Goal: Information Seeking & Learning: Learn about a topic

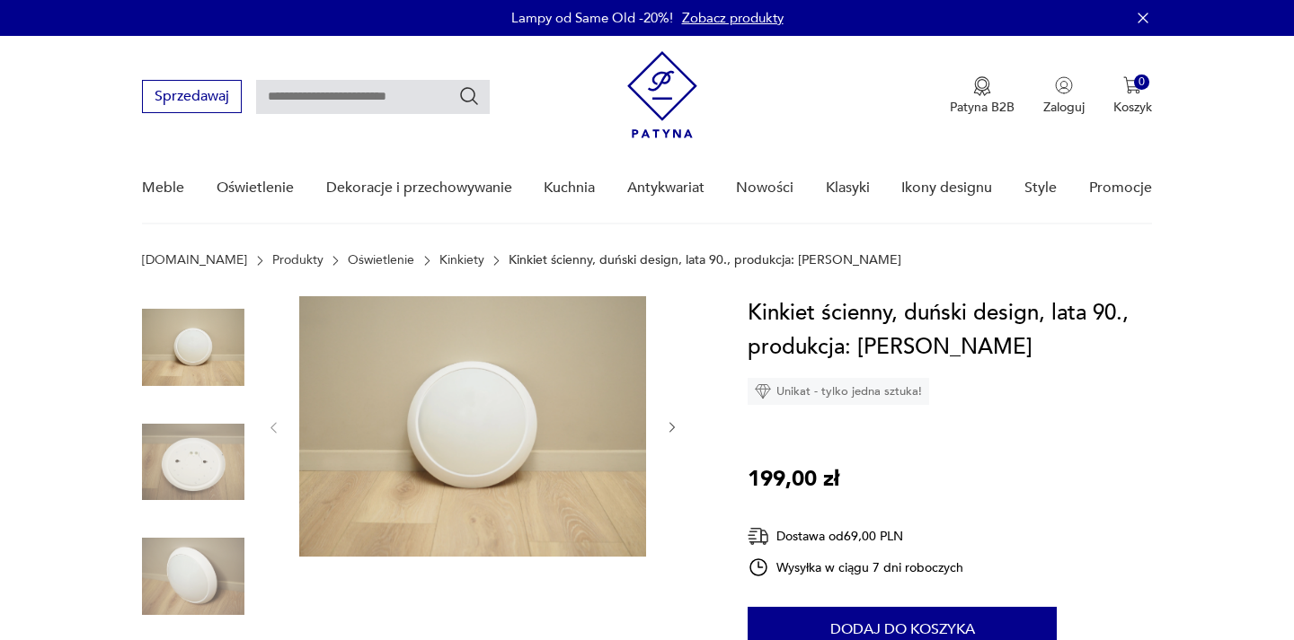
click at [377, 437] on img at bounding box center [472, 426] width 347 height 261
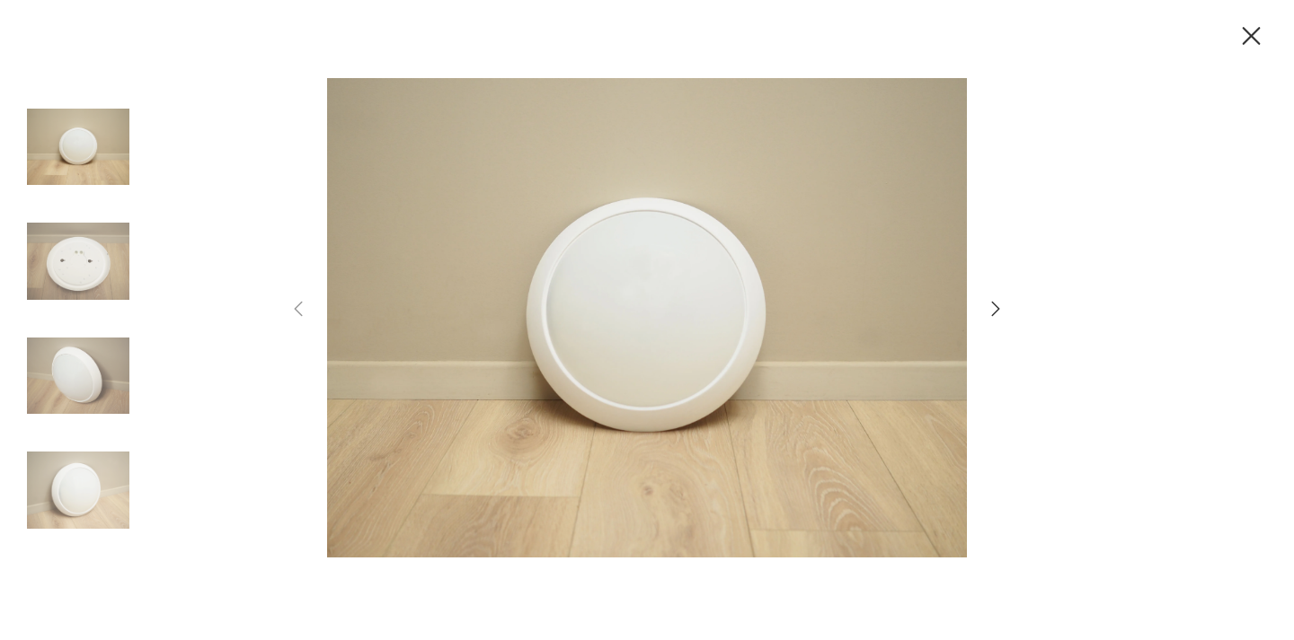
click at [662, 294] on img at bounding box center [647, 318] width 640 height 512
click at [1270, 37] on div at bounding box center [647, 320] width 1294 height 640
click at [1257, 37] on icon "button" at bounding box center [1250, 36] width 31 height 31
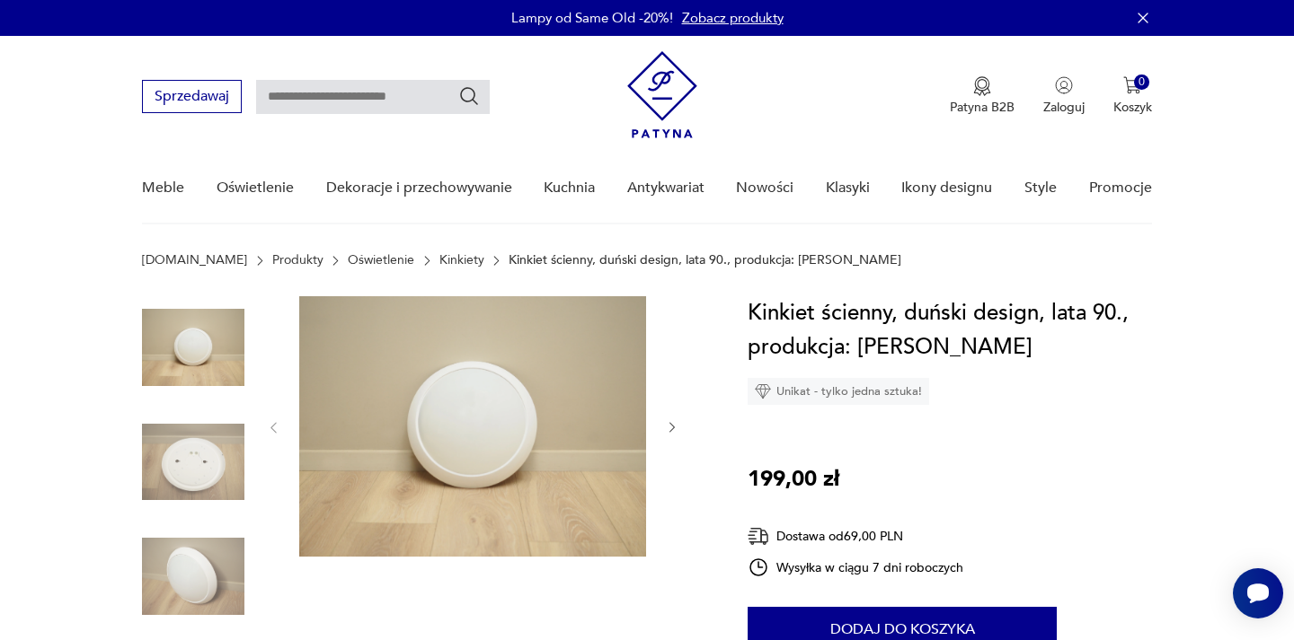
click at [439, 260] on link "Kinkiety" at bounding box center [461, 260] width 45 height 14
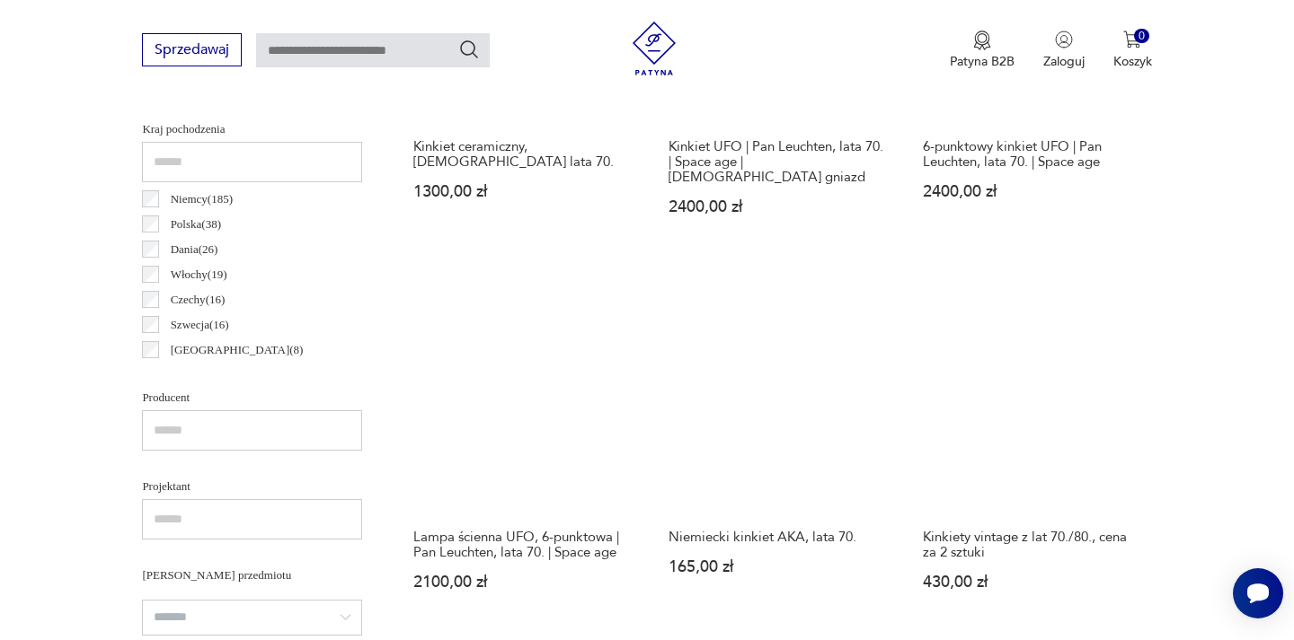
scroll to position [863, 0]
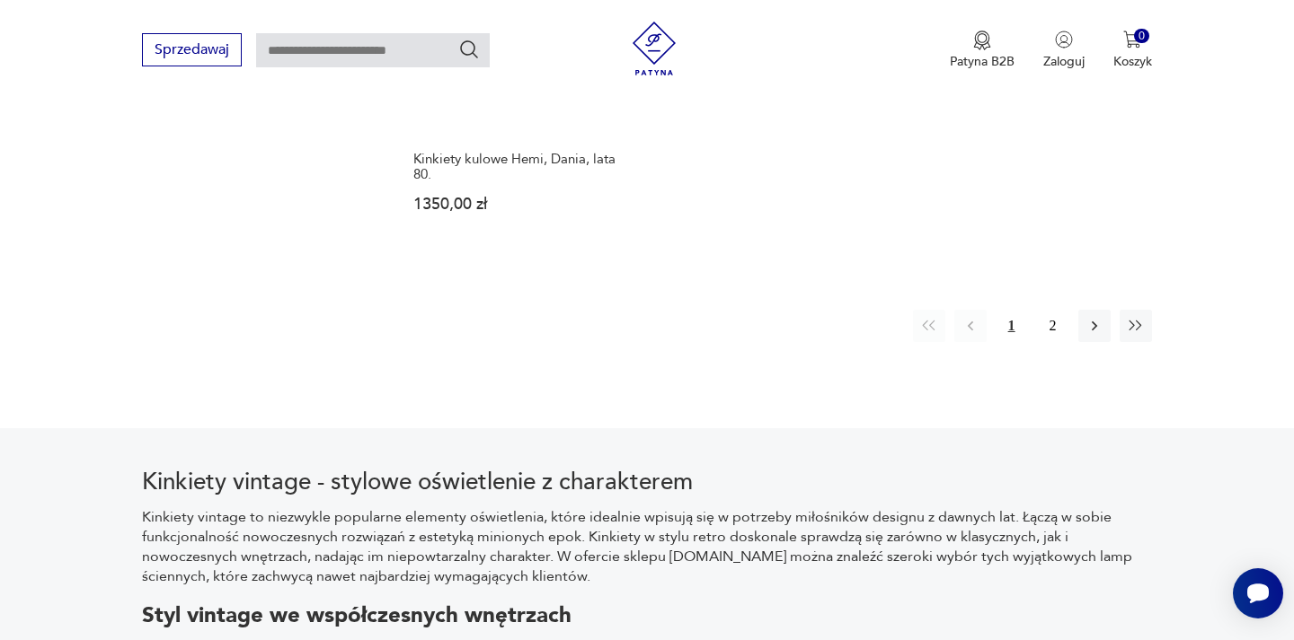
scroll to position [2659, 0]
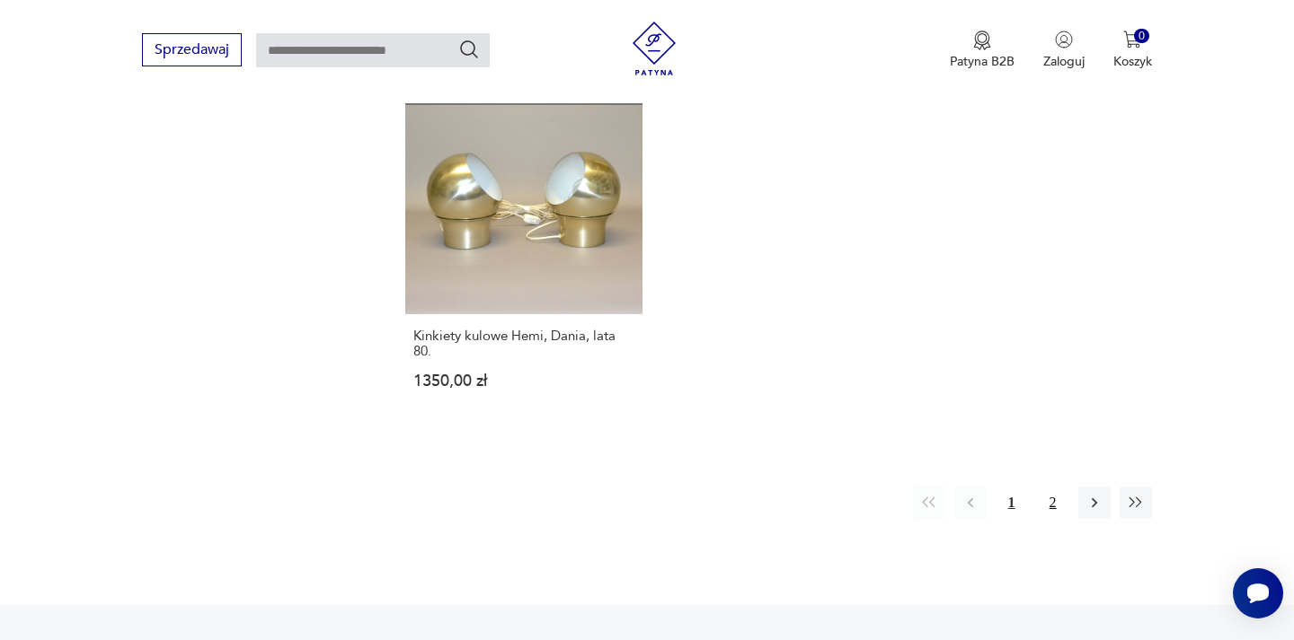
click at [1053, 487] on button "2" at bounding box center [1053, 503] width 32 height 32
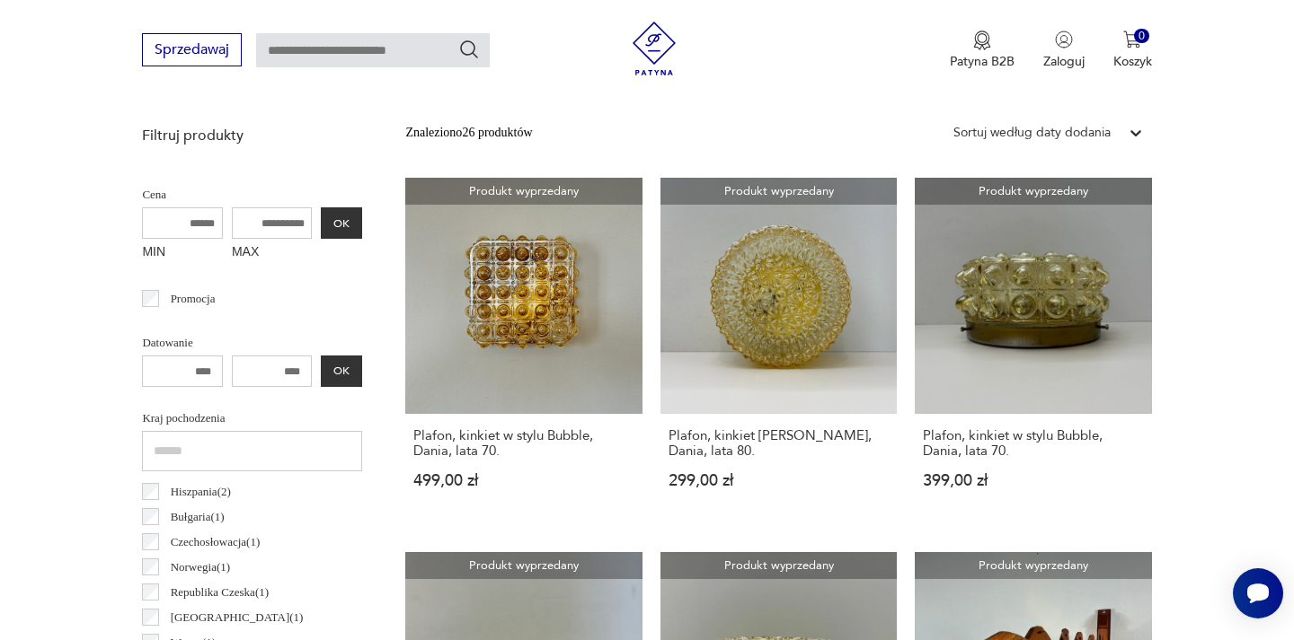
scroll to position [638, 0]
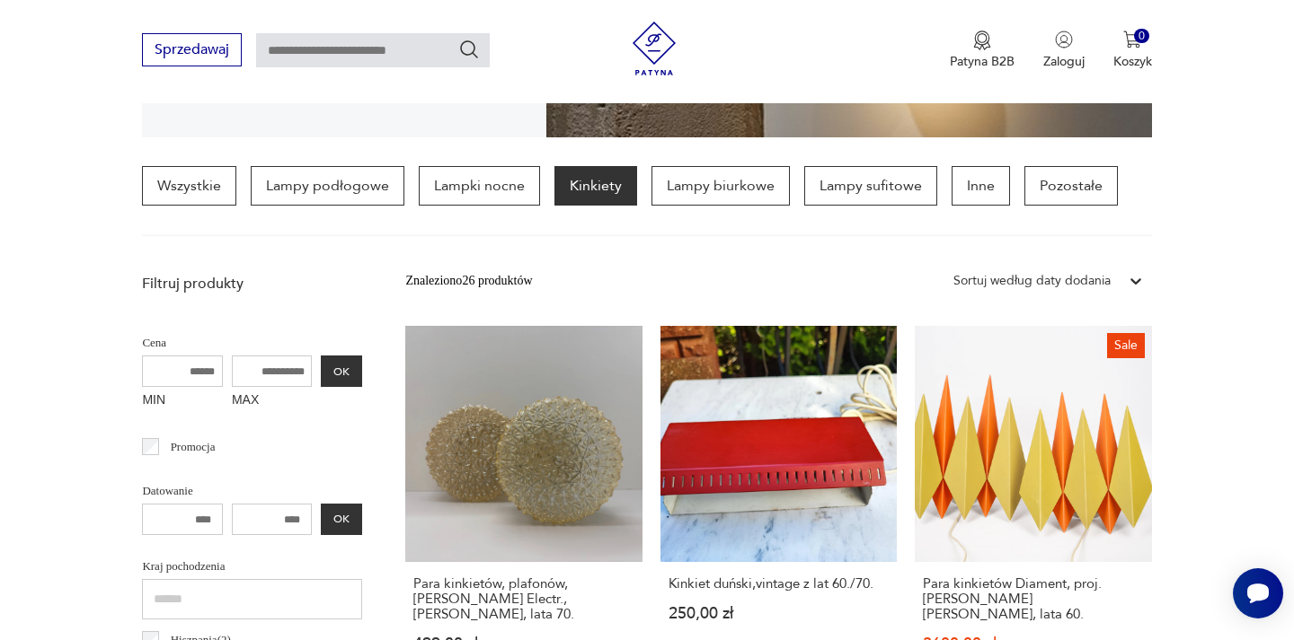
scroll to position [509, 0]
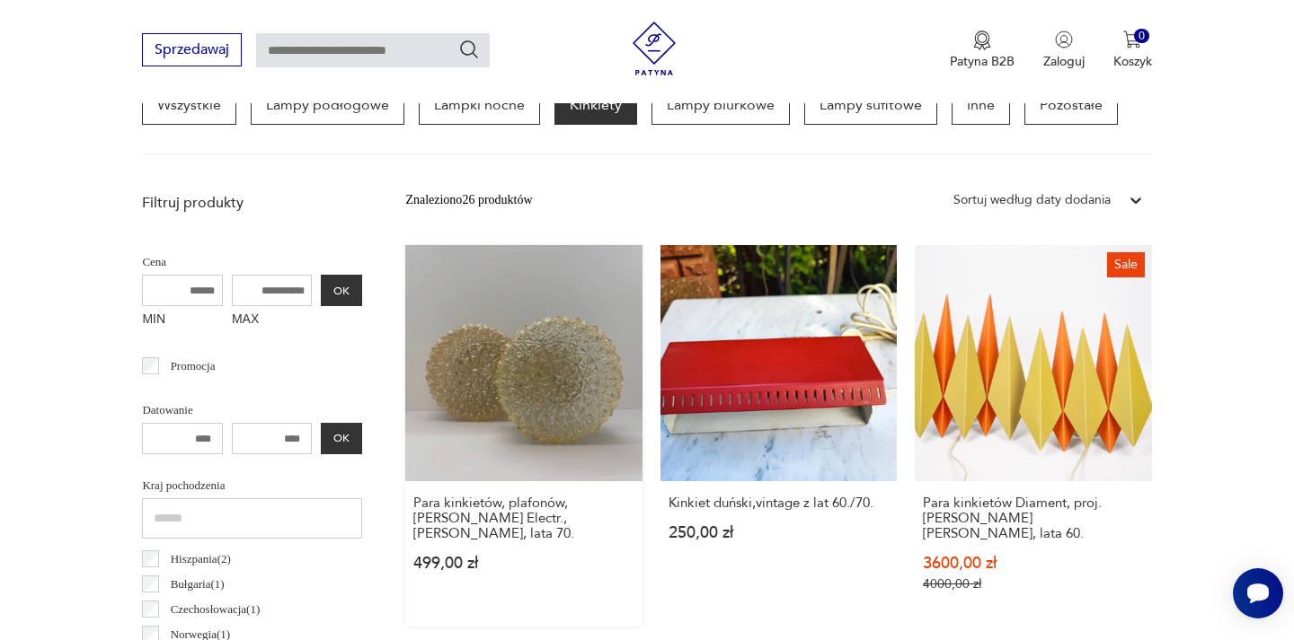
click at [552, 325] on link "Para kinkietów, plafonów, Knud Christensen Electr., Dania, lata 70. 499,00 zł" at bounding box center [523, 436] width 236 height 382
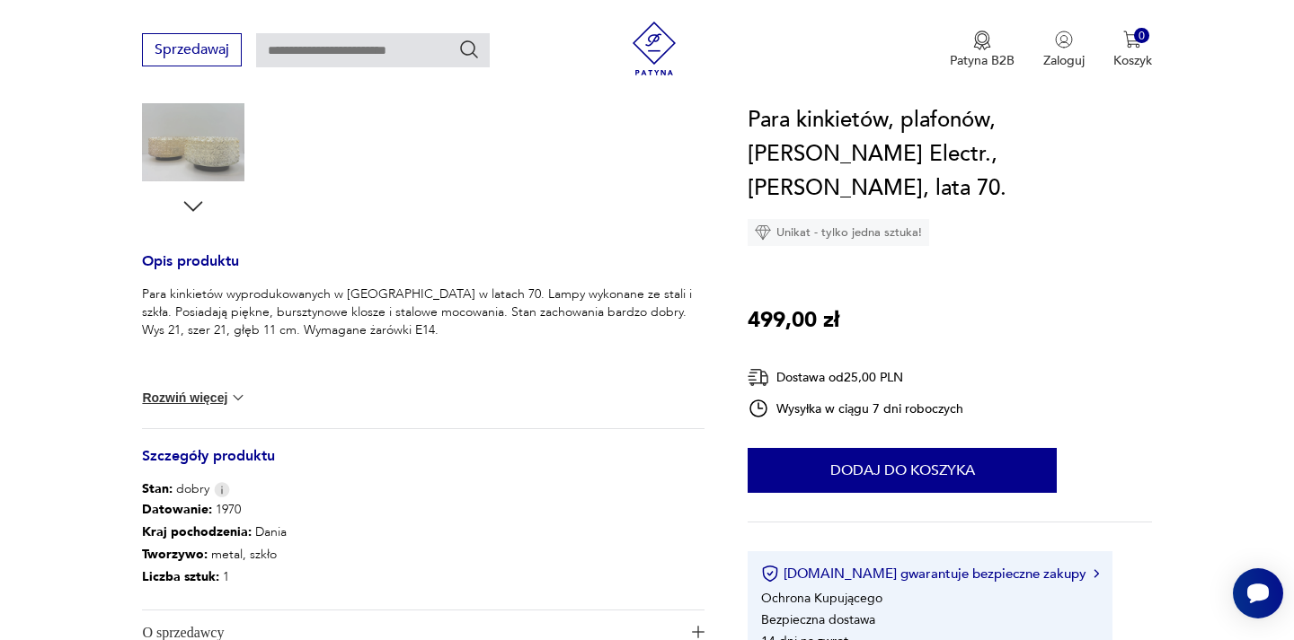
scroll to position [599, 0]
drag, startPoint x: 262, startPoint y: 311, endPoint x: 285, endPoint y: 309, distance: 22.5
click at [285, 309] on p "Para kinkietów wyprodukowanych w [GEOGRAPHIC_DATA] w latach 70. Lampy wykonane …" at bounding box center [423, 311] width 562 height 54
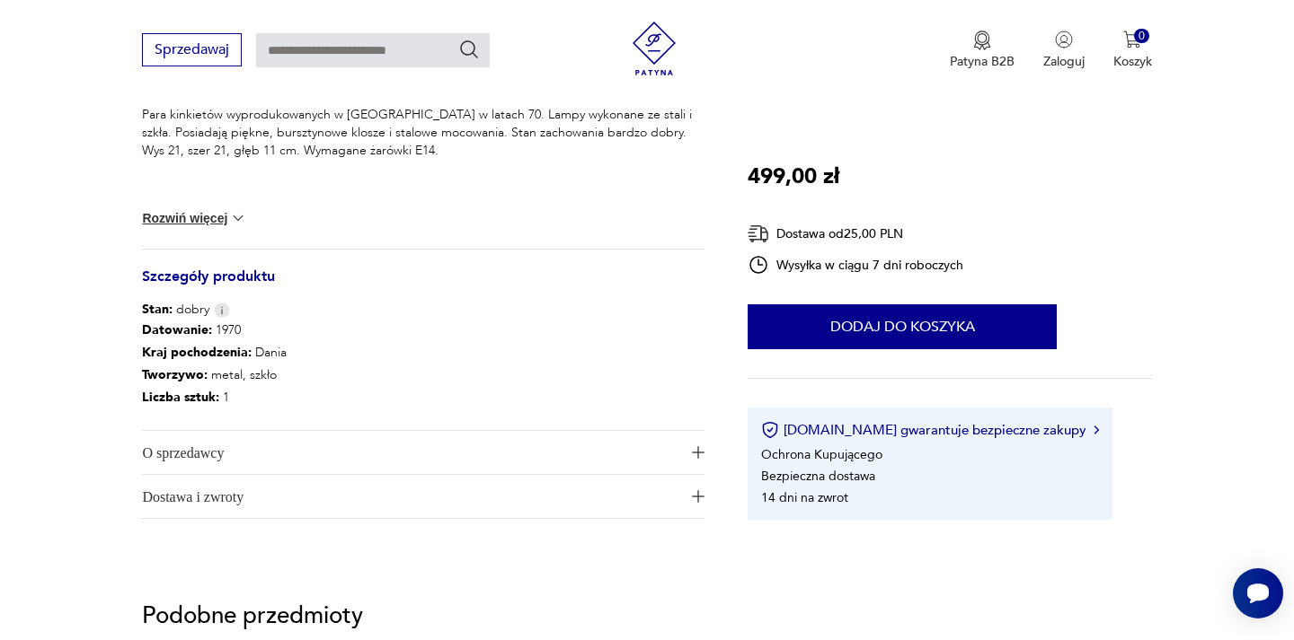
scroll to position [791, 0]
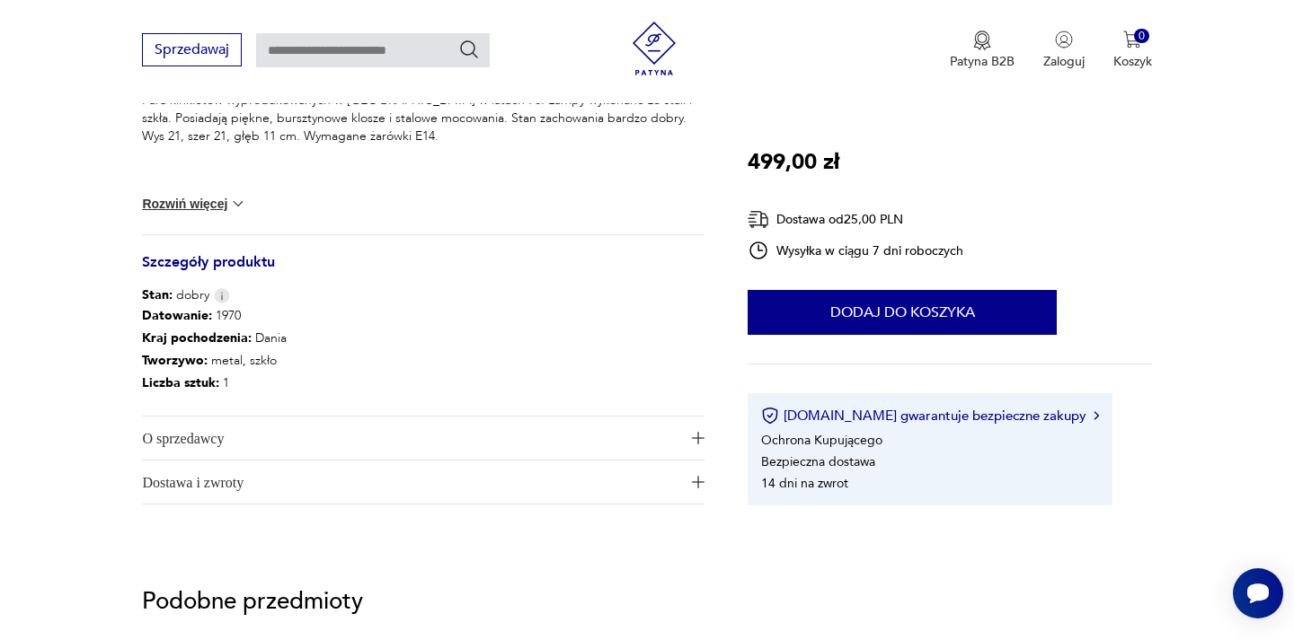
click at [263, 446] on span "O sprzedawcy" at bounding box center [410, 438] width 537 height 43
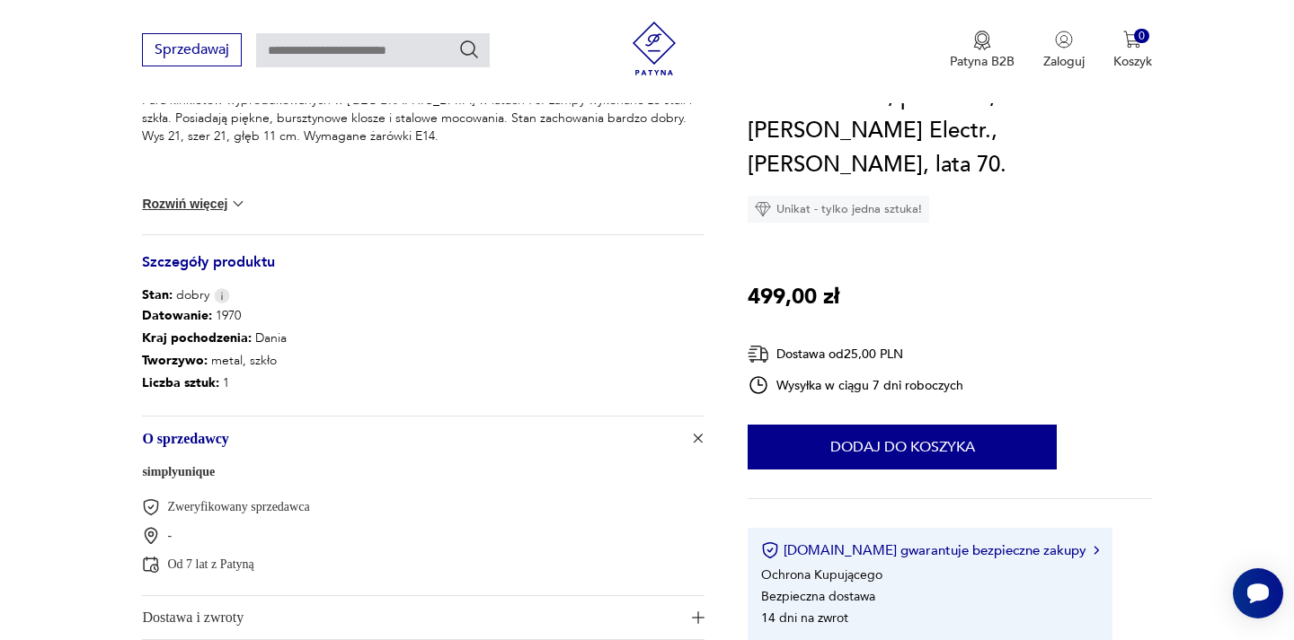
click at [263, 446] on span "O sprzedawcy" at bounding box center [410, 438] width 537 height 43
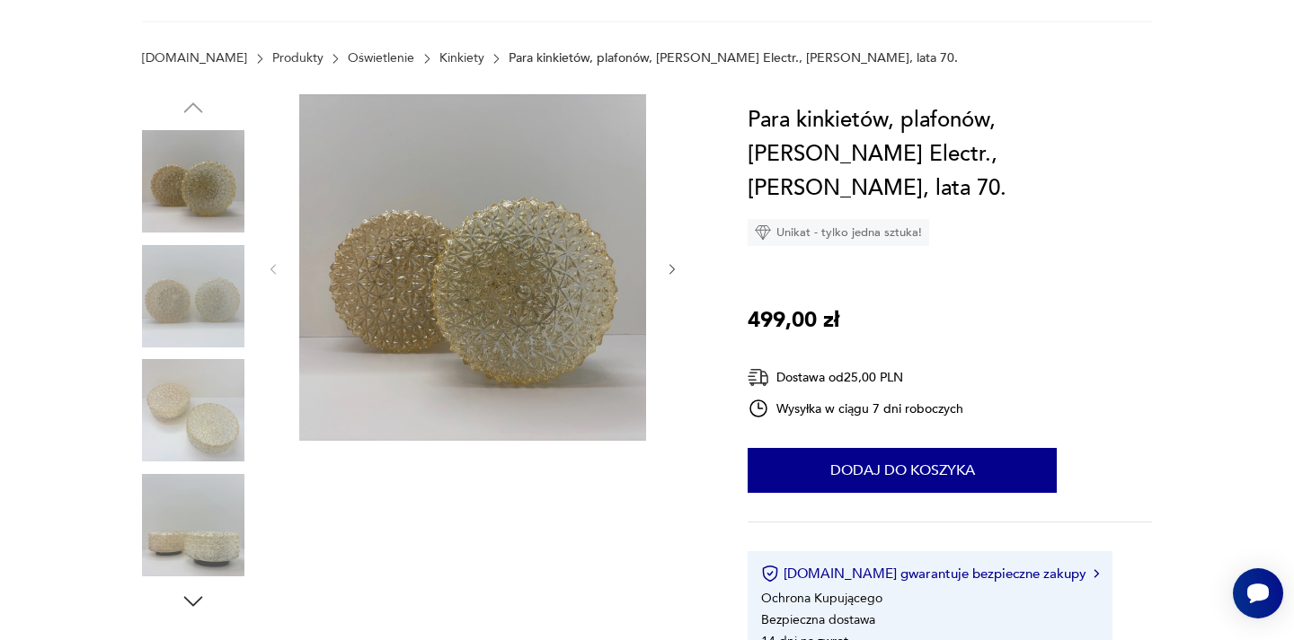
scroll to position [287, 0]
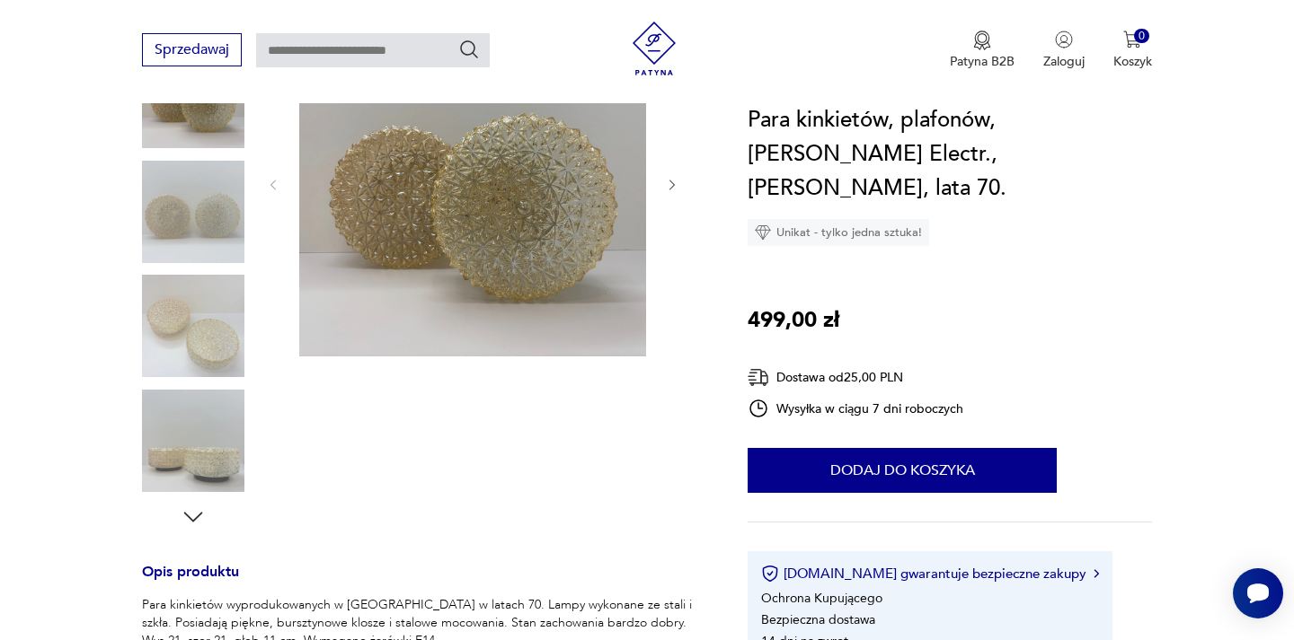
click at [373, 318] on img at bounding box center [472, 183] width 347 height 347
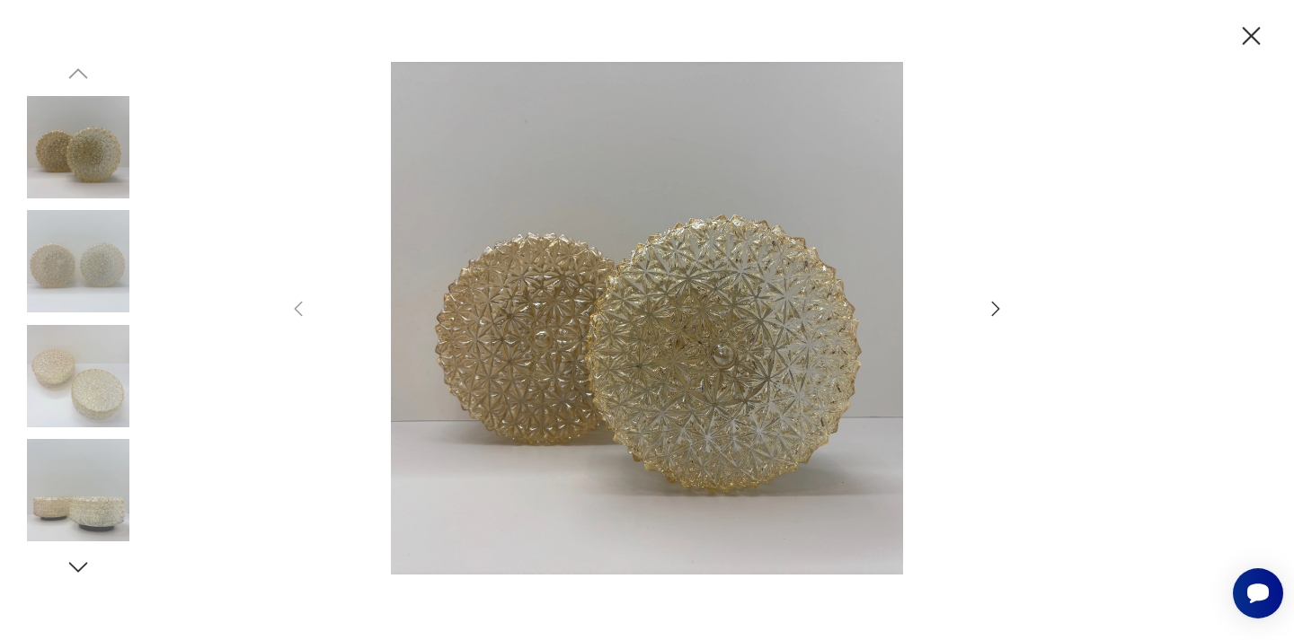
click at [1004, 301] on icon "button" at bounding box center [996, 309] width 22 height 22
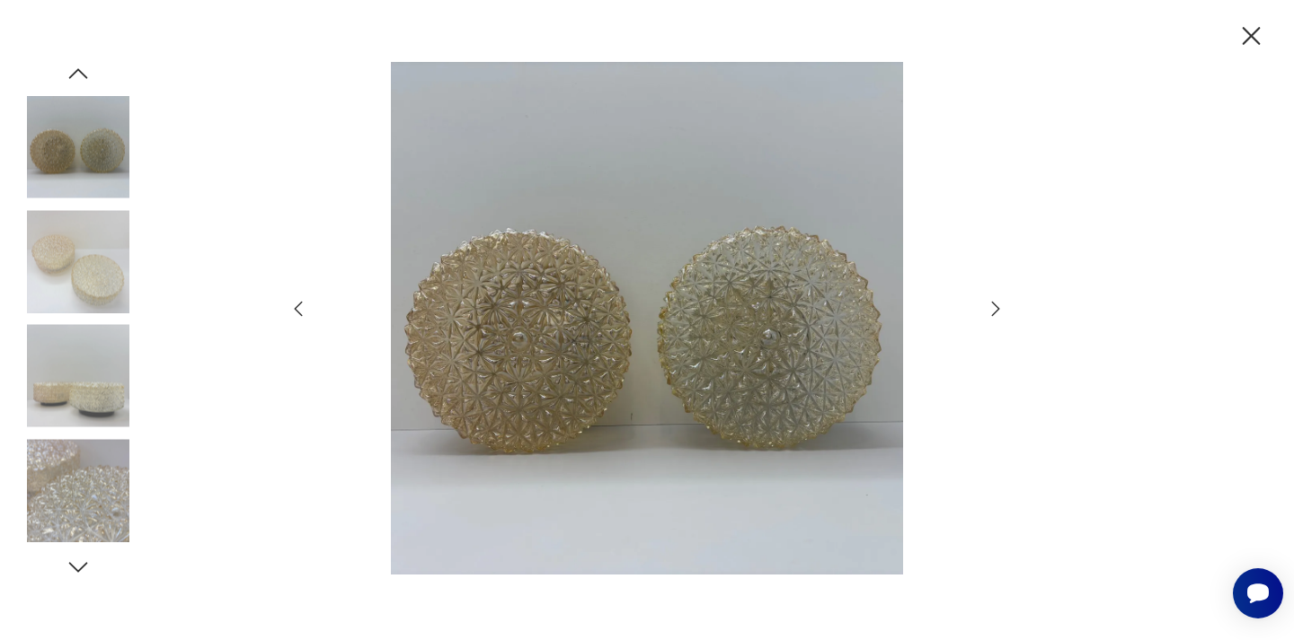
click at [1002, 306] on icon "button" at bounding box center [996, 309] width 22 height 22
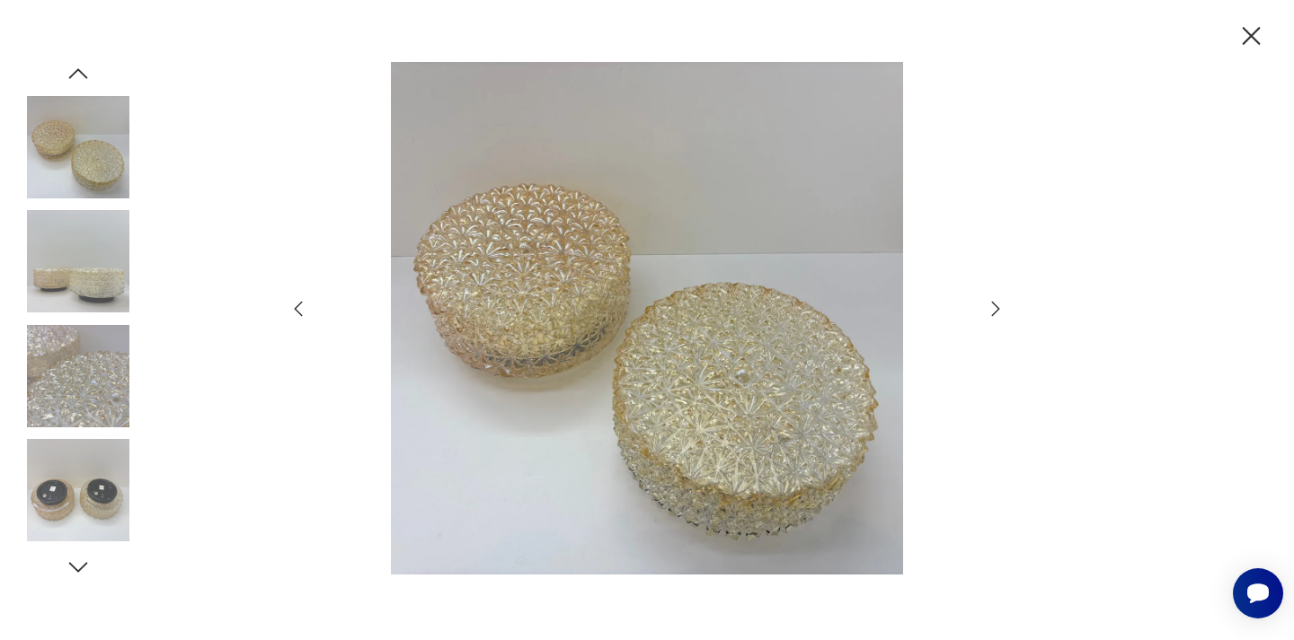
click at [1002, 306] on icon "button" at bounding box center [996, 309] width 22 height 22
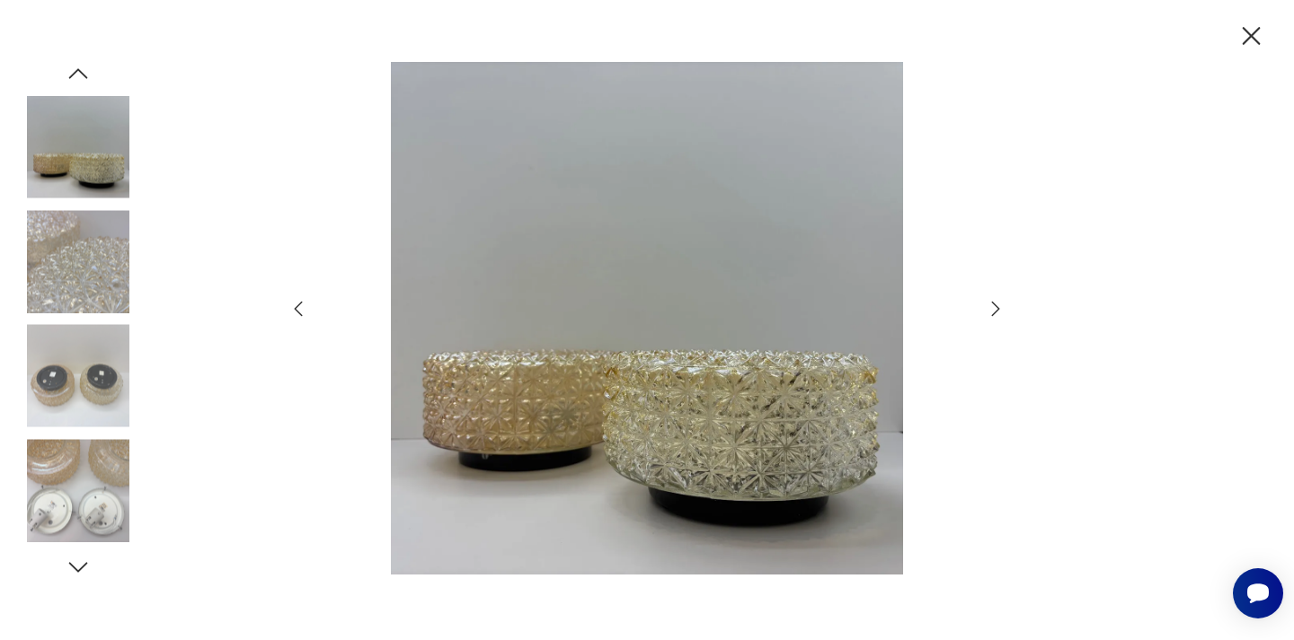
click at [1002, 306] on icon "button" at bounding box center [996, 309] width 22 height 22
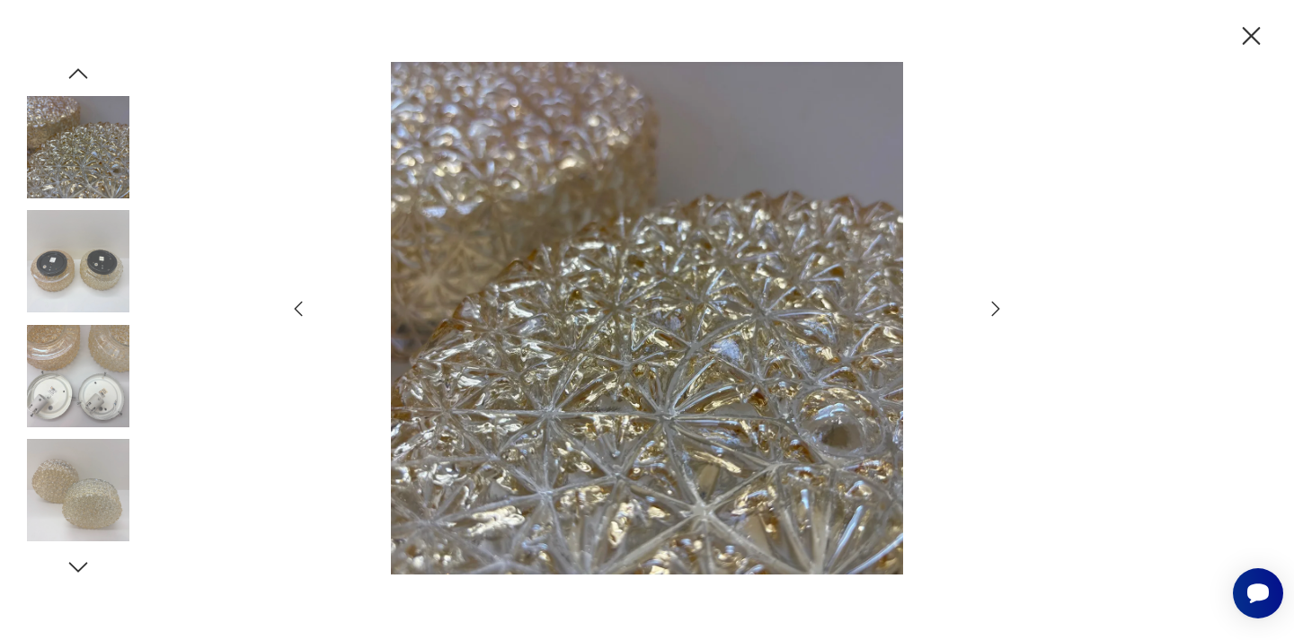
click at [1002, 306] on icon "button" at bounding box center [996, 309] width 22 height 22
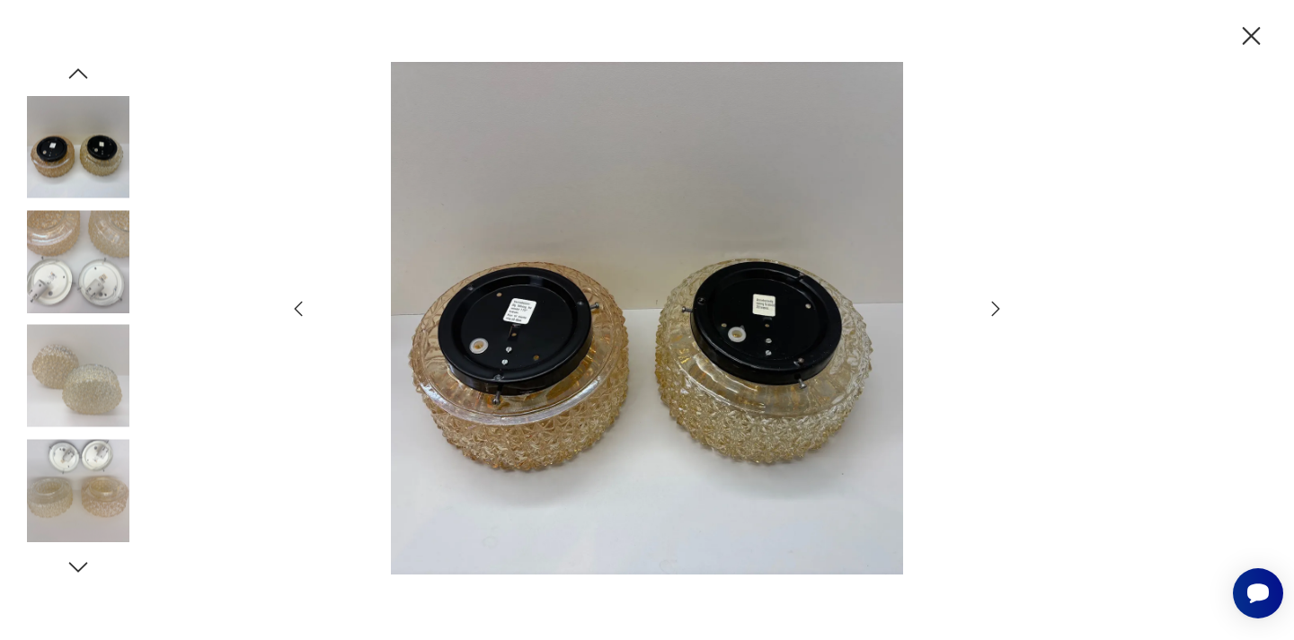
click at [1002, 306] on icon "button" at bounding box center [996, 309] width 22 height 22
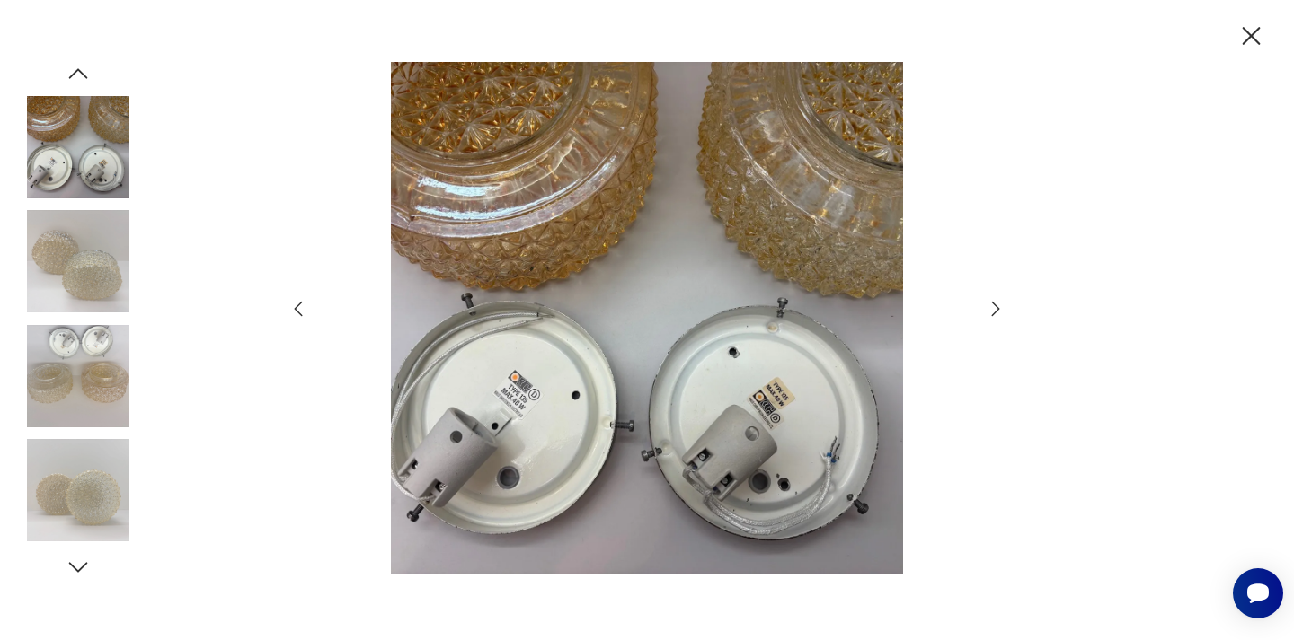
click at [1002, 306] on icon "button" at bounding box center [996, 309] width 22 height 22
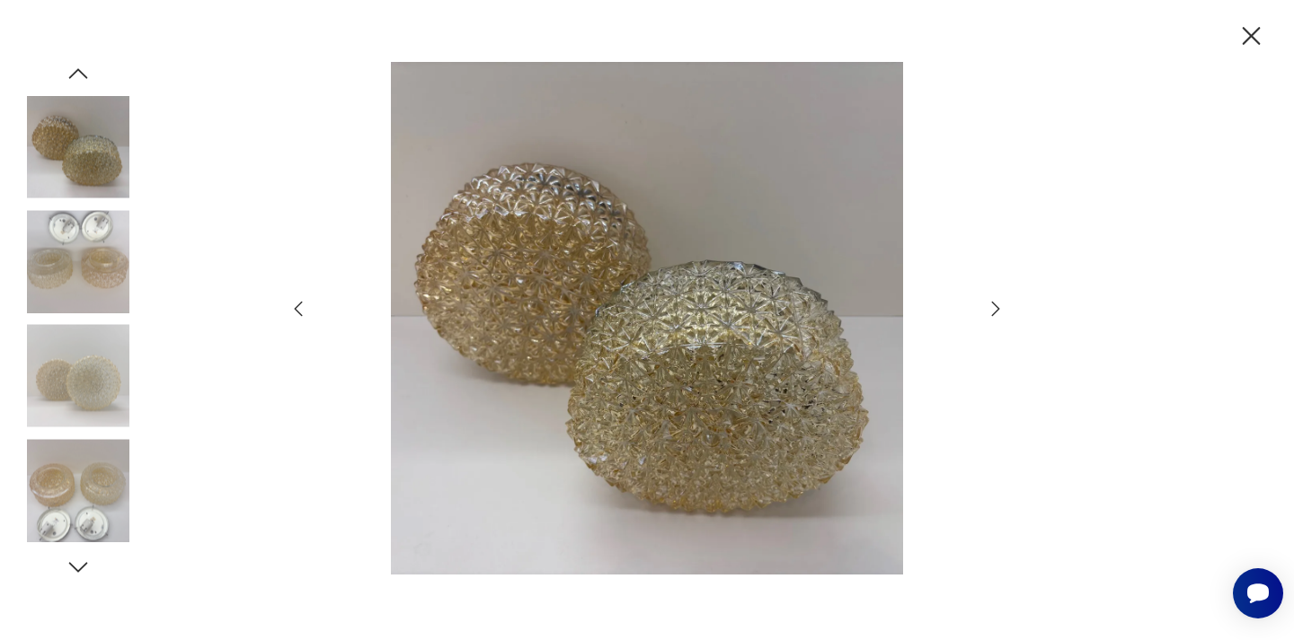
click at [1002, 306] on icon "button" at bounding box center [996, 309] width 22 height 22
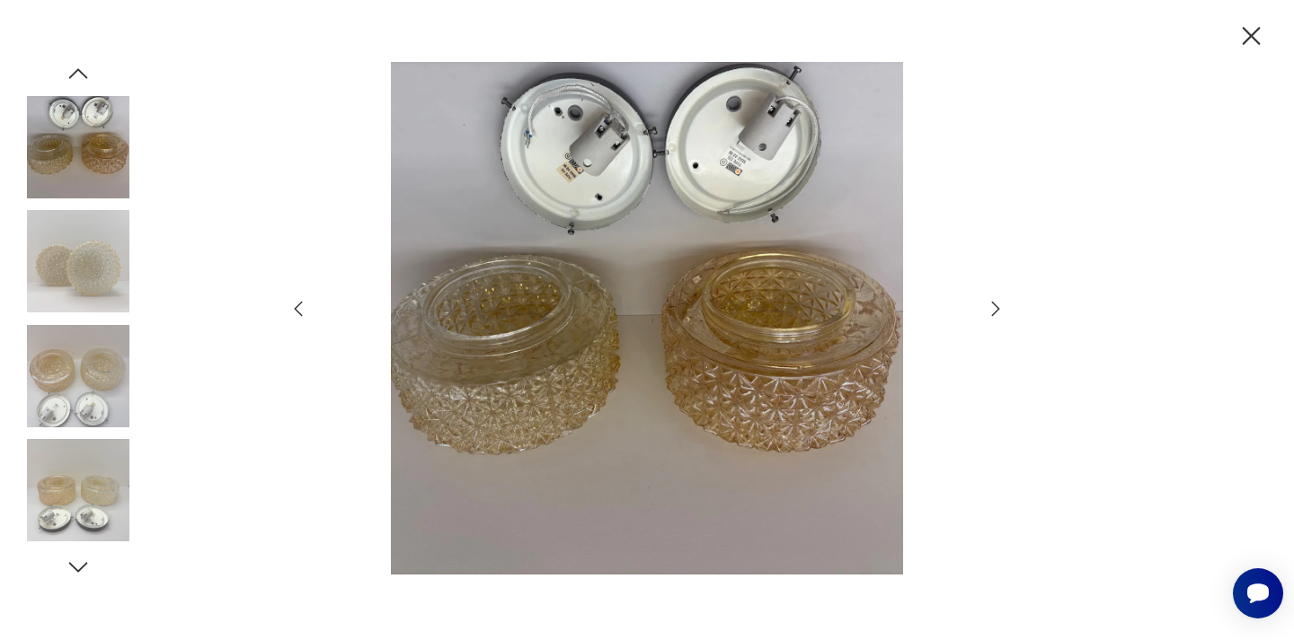
click at [1002, 306] on icon "button" at bounding box center [996, 309] width 22 height 22
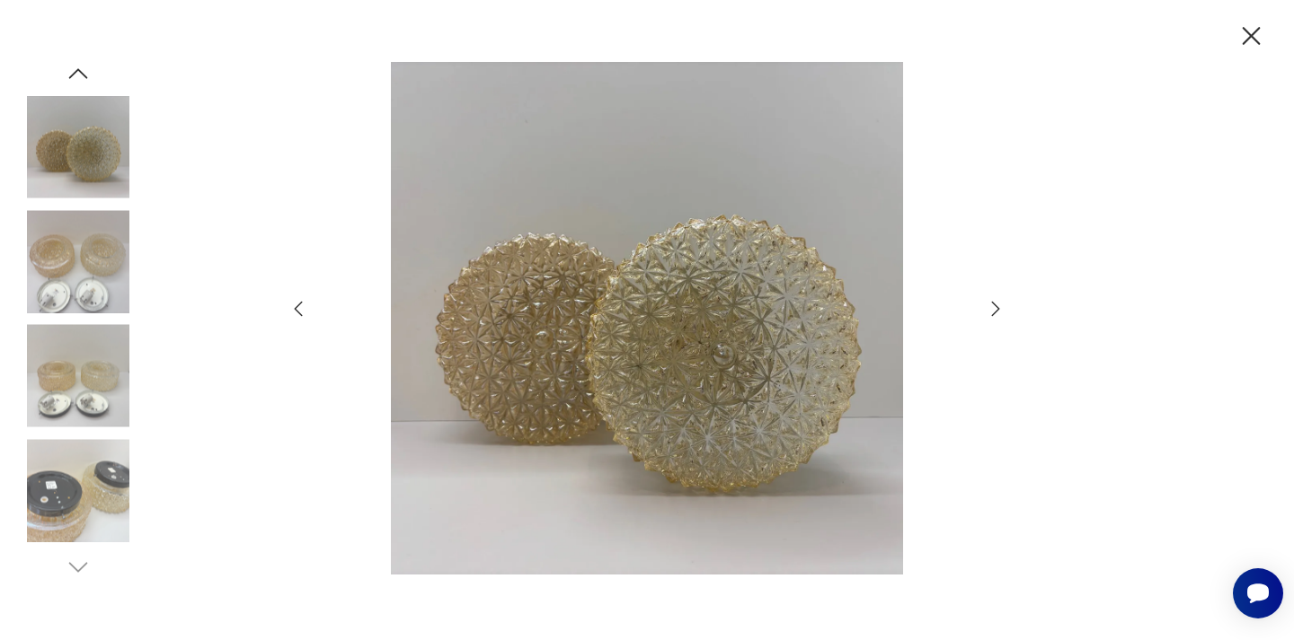
click at [1002, 306] on icon "button" at bounding box center [996, 309] width 22 height 22
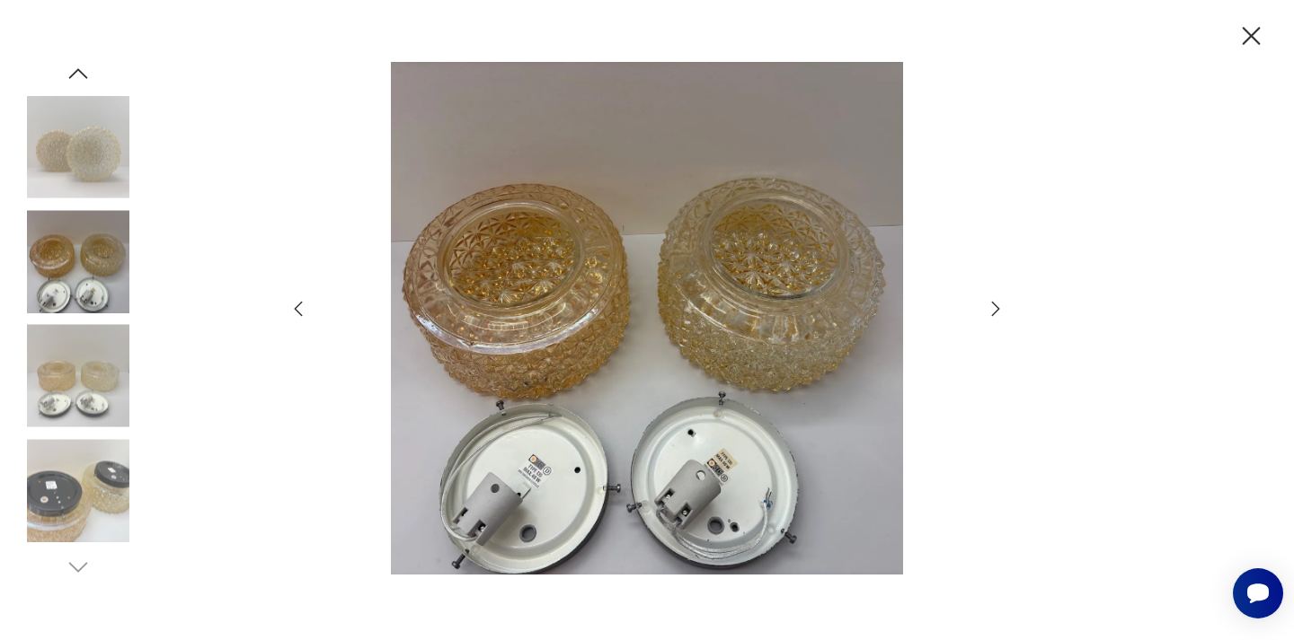
click at [1002, 306] on icon "button" at bounding box center [996, 309] width 22 height 22
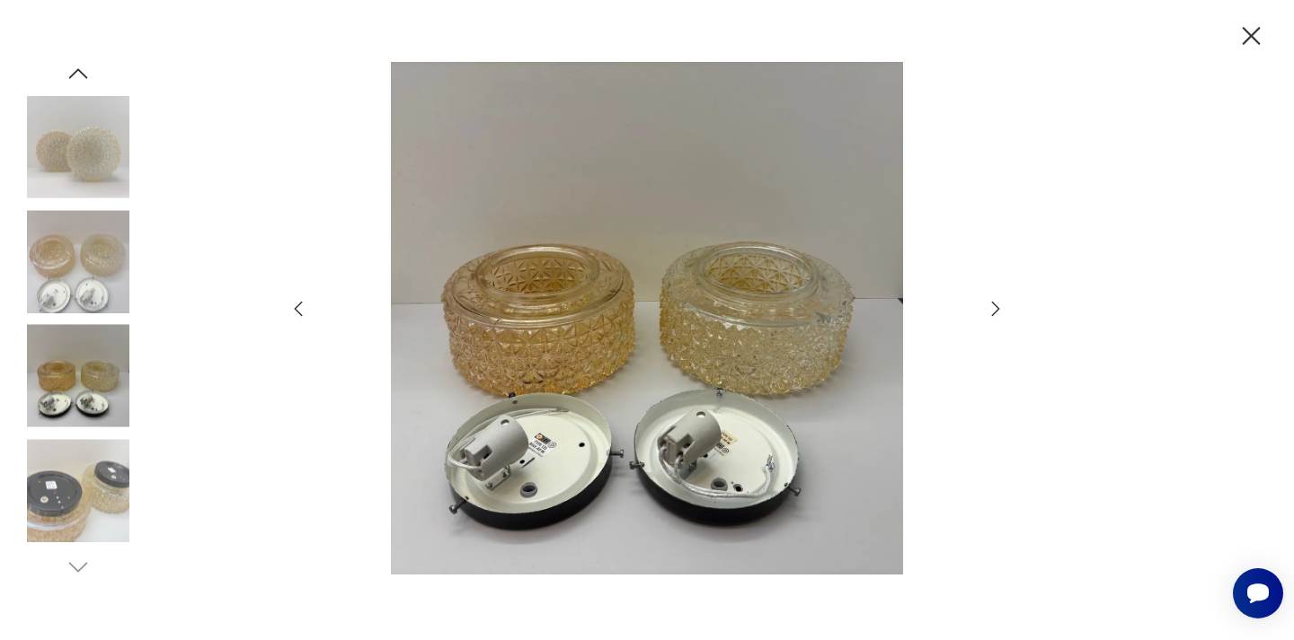
click at [1002, 306] on icon "button" at bounding box center [996, 309] width 22 height 22
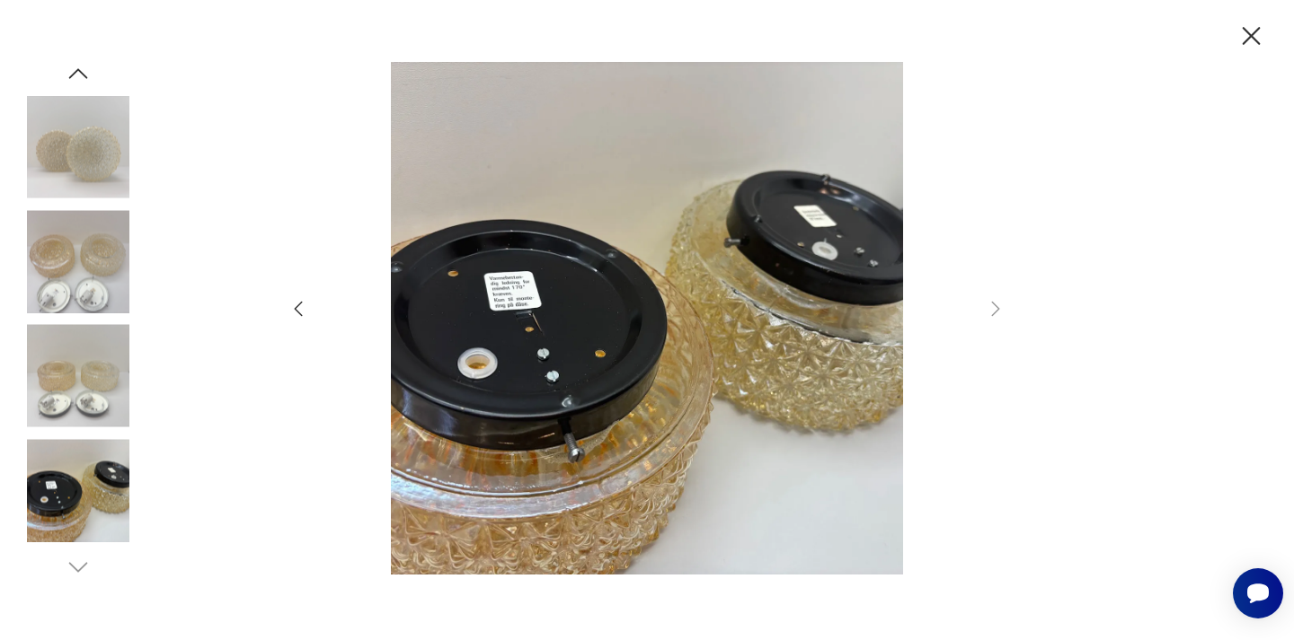
click at [1268, 46] on div at bounding box center [647, 320] width 1294 height 640
click at [1252, 34] on icon "button" at bounding box center [1251, 36] width 18 height 18
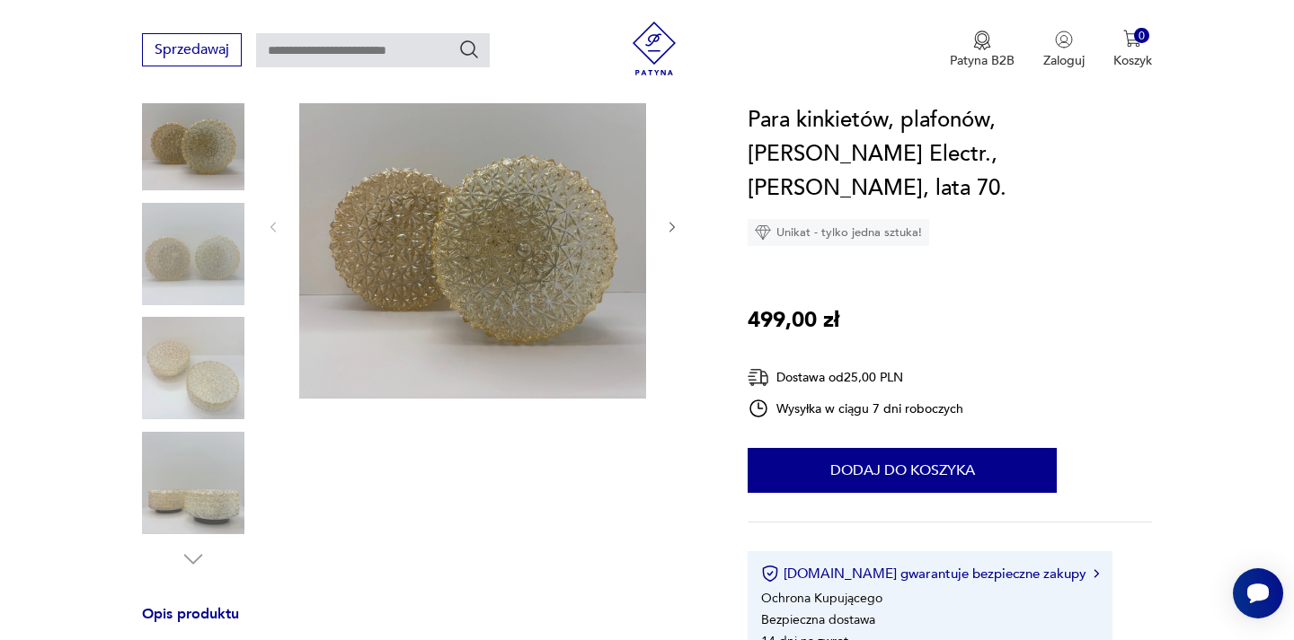
scroll to position [172, 0]
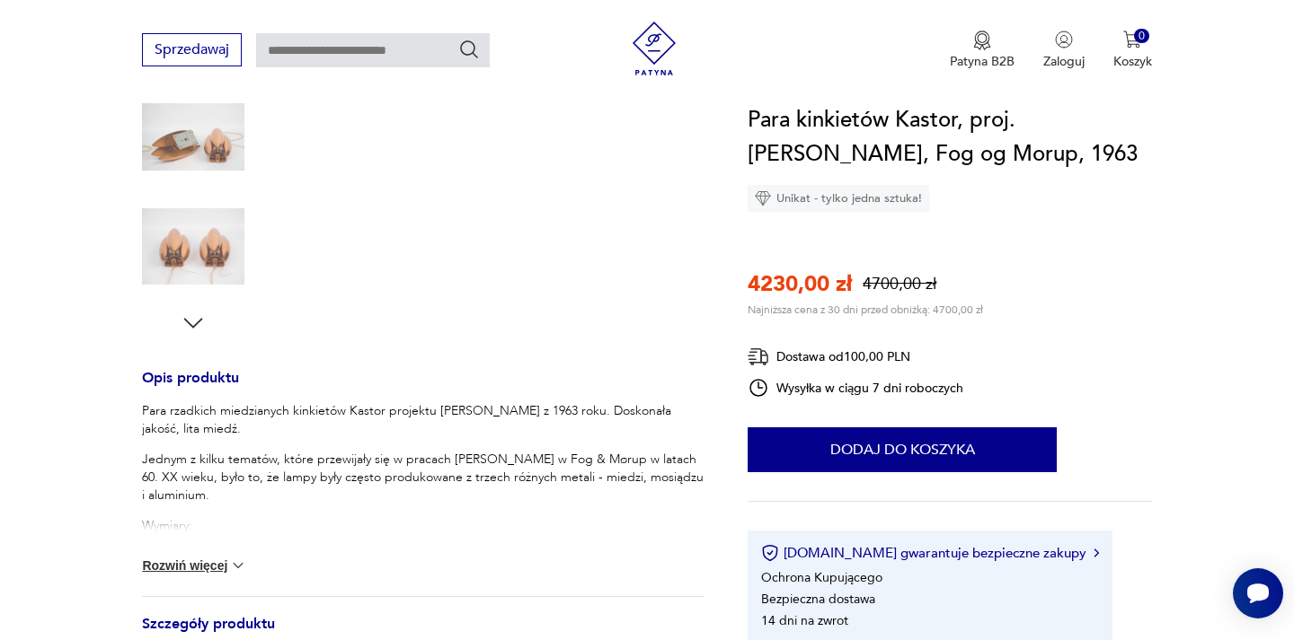
scroll to position [494, 0]
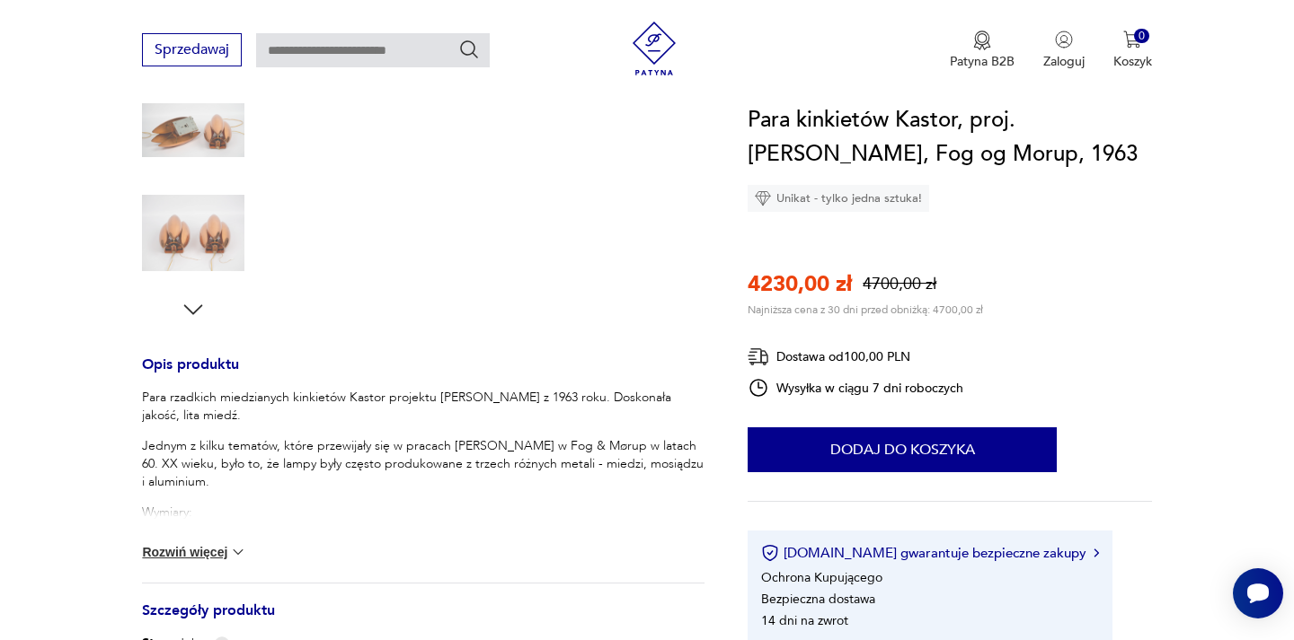
click at [190, 508] on p "Wymiary: wysokość: 37cm Głębokość 14cm Szerokość 20cm" at bounding box center [423, 540] width 562 height 72
click at [222, 550] on button "Rozwiń więcej" at bounding box center [194, 552] width 104 height 18
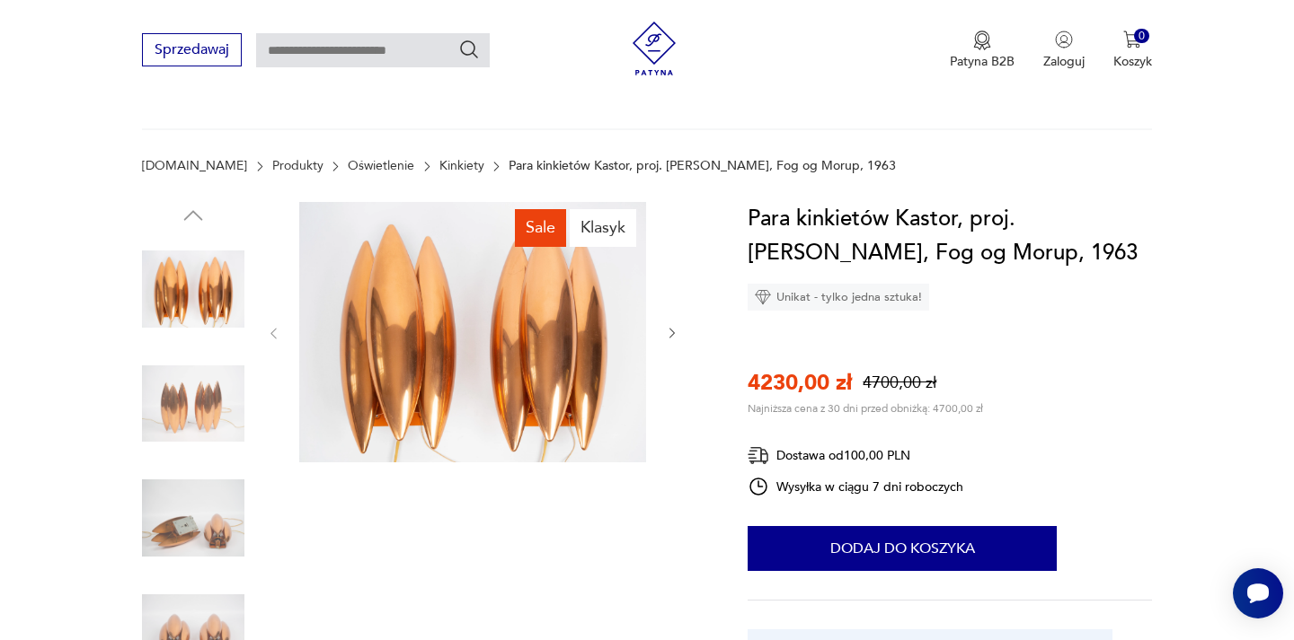
scroll to position [0, 0]
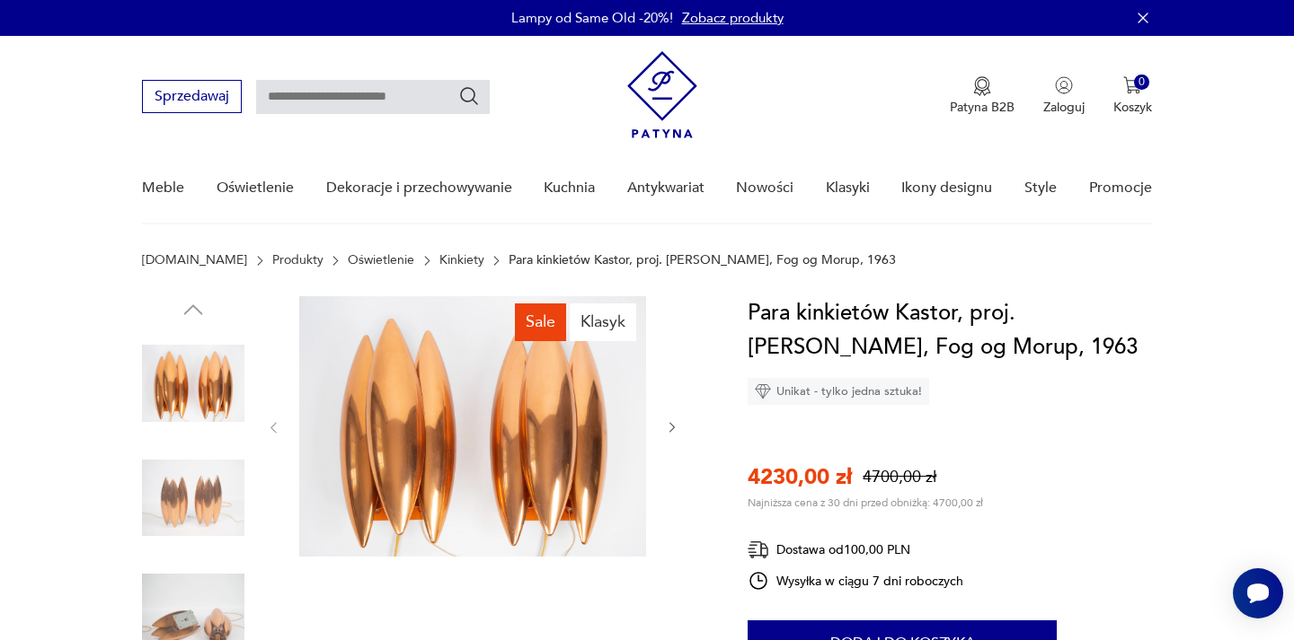
click at [355, 448] on img at bounding box center [472, 426] width 347 height 261
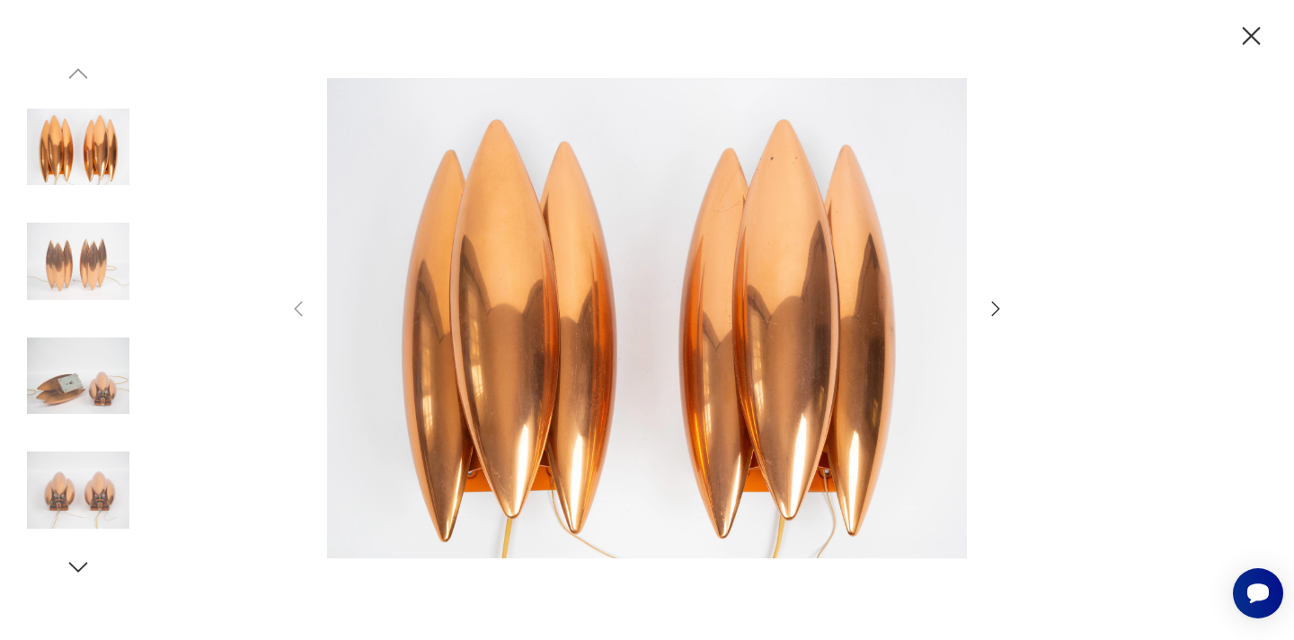
click at [1009, 306] on div at bounding box center [647, 320] width 1294 height 640
click at [994, 308] on icon "button" at bounding box center [996, 309] width 22 height 22
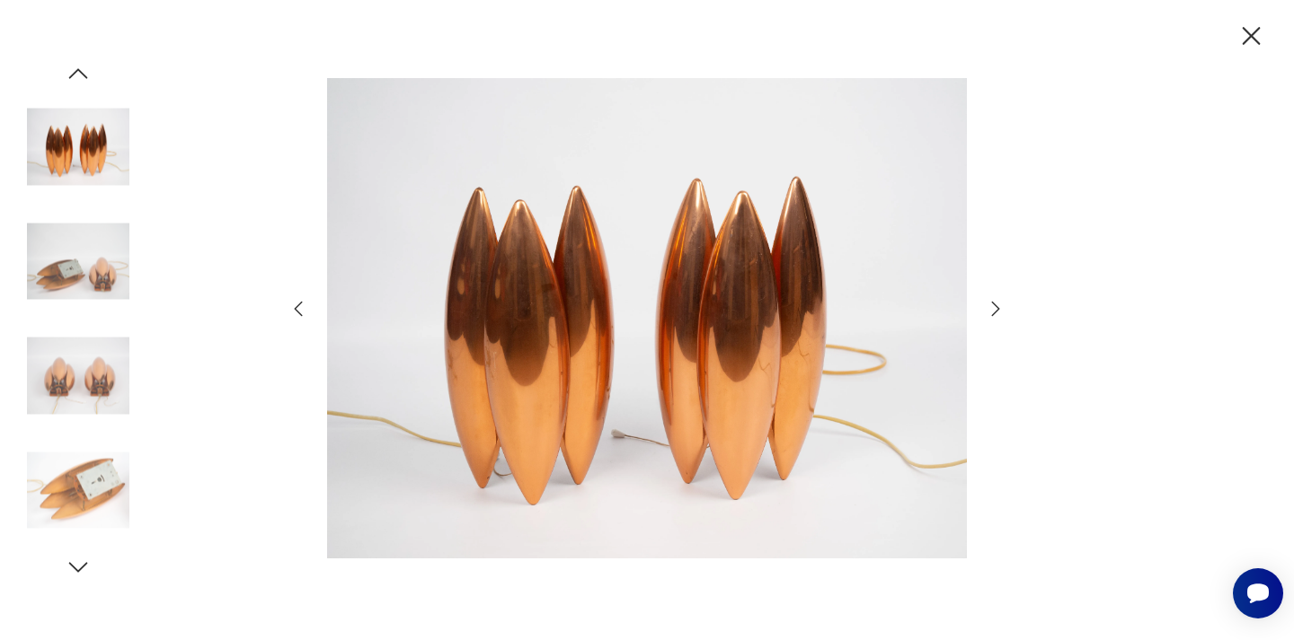
click at [995, 308] on icon "button" at bounding box center [996, 309] width 22 height 22
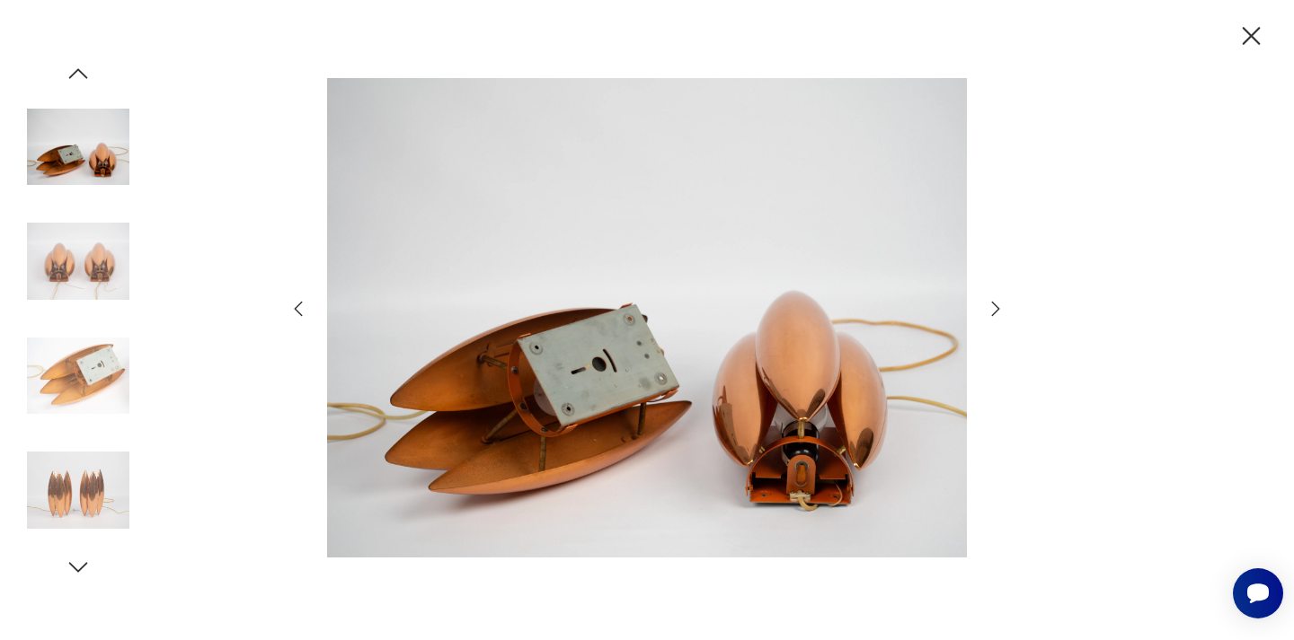
click at [995, 308] on icon "button" at bounding box center [996, 309] width 22 height 22
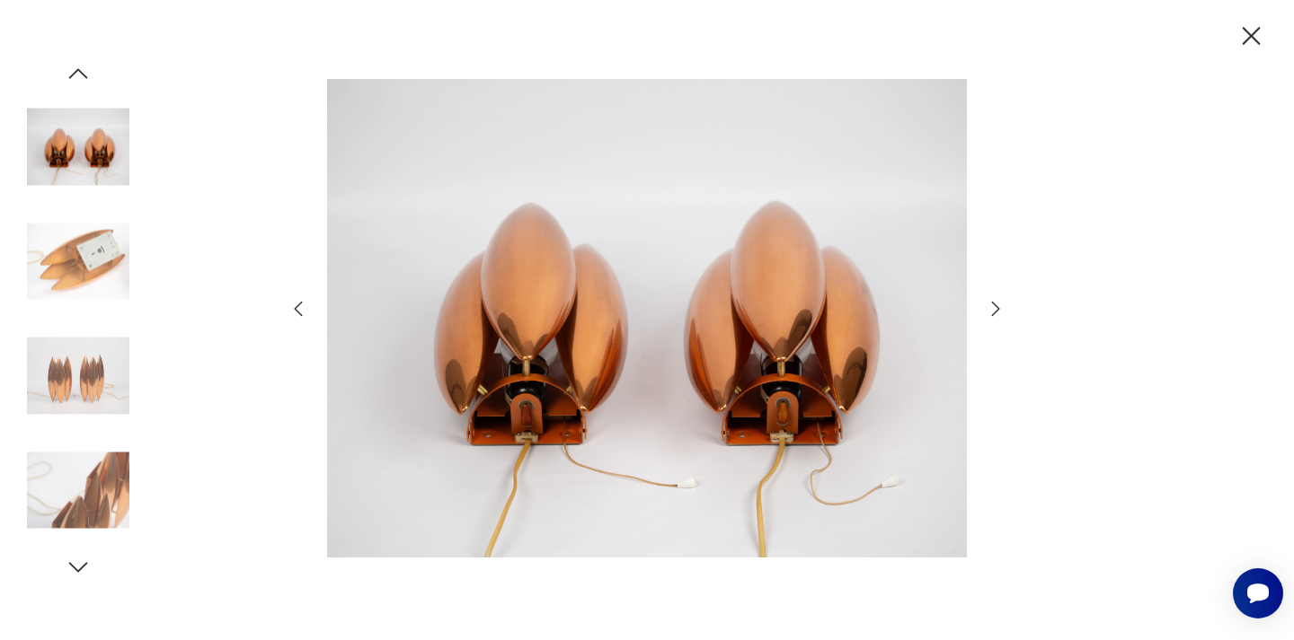
click at [995, 308] on icon "button" at bounding box center [996, 309] width 22 height 22
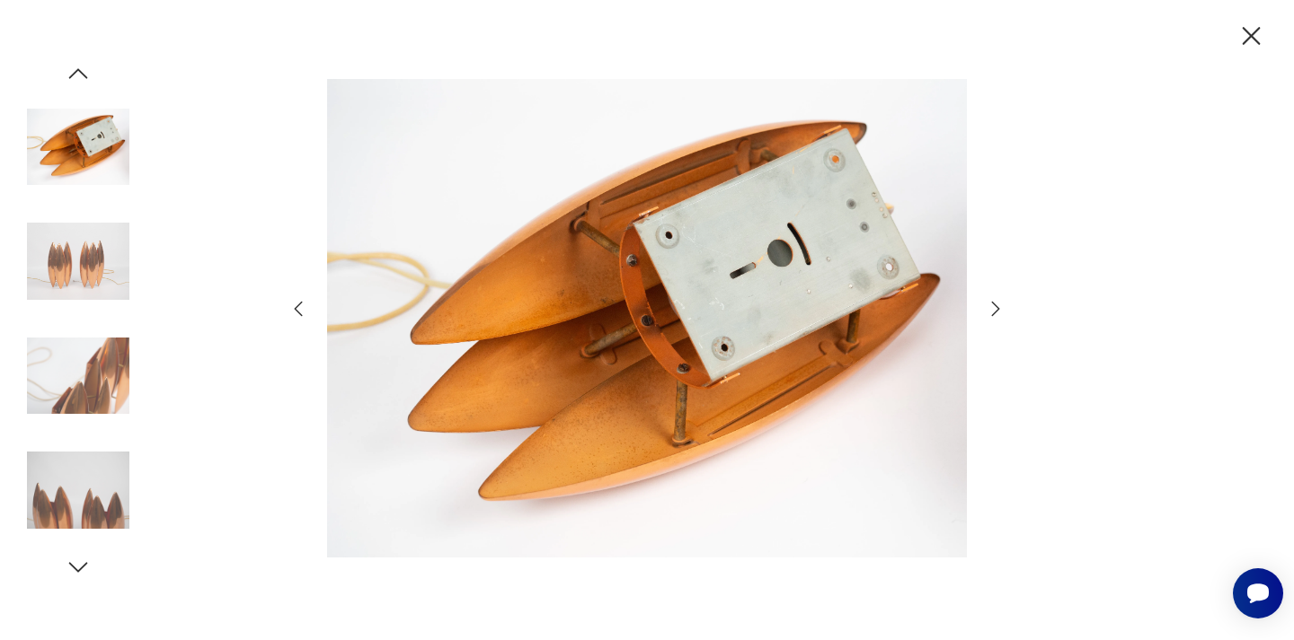
click at [995, 308] on icon "button" at bounding box center [996, 309] width 22 height 22
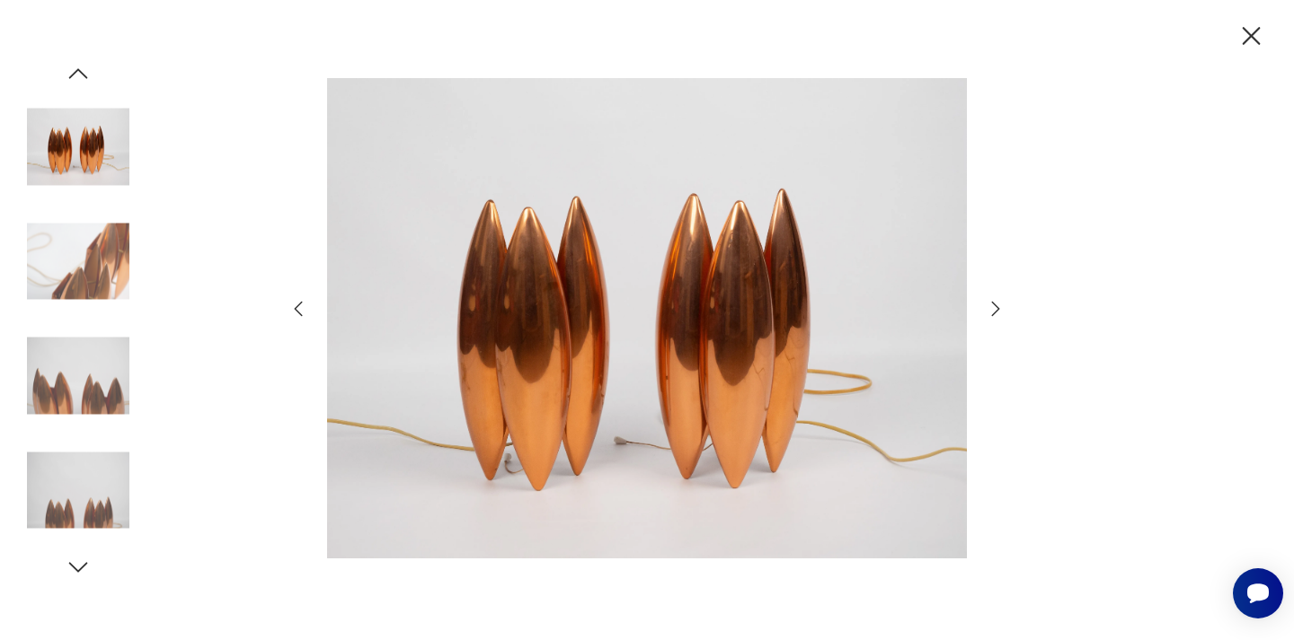
click at [995, 308] on icon "button" at bounding box center [996, 309] width 22 height 22
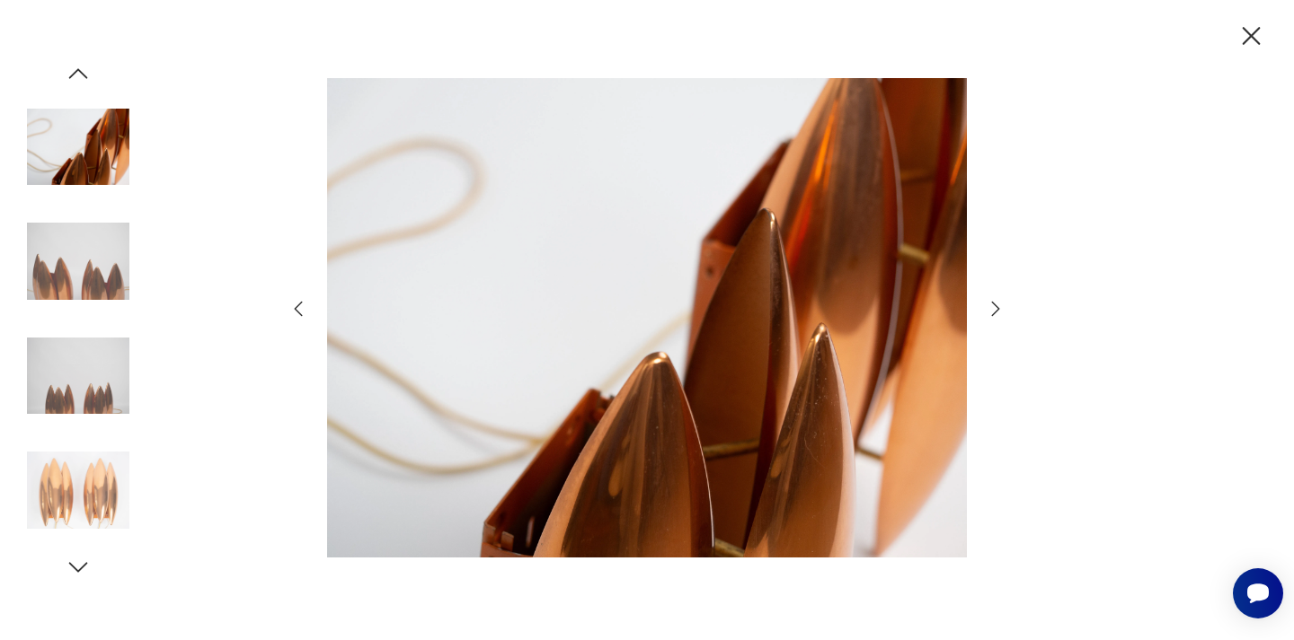
click at [995, 308] on icon "button" at bounding box center [996, 309] width 22 height 22
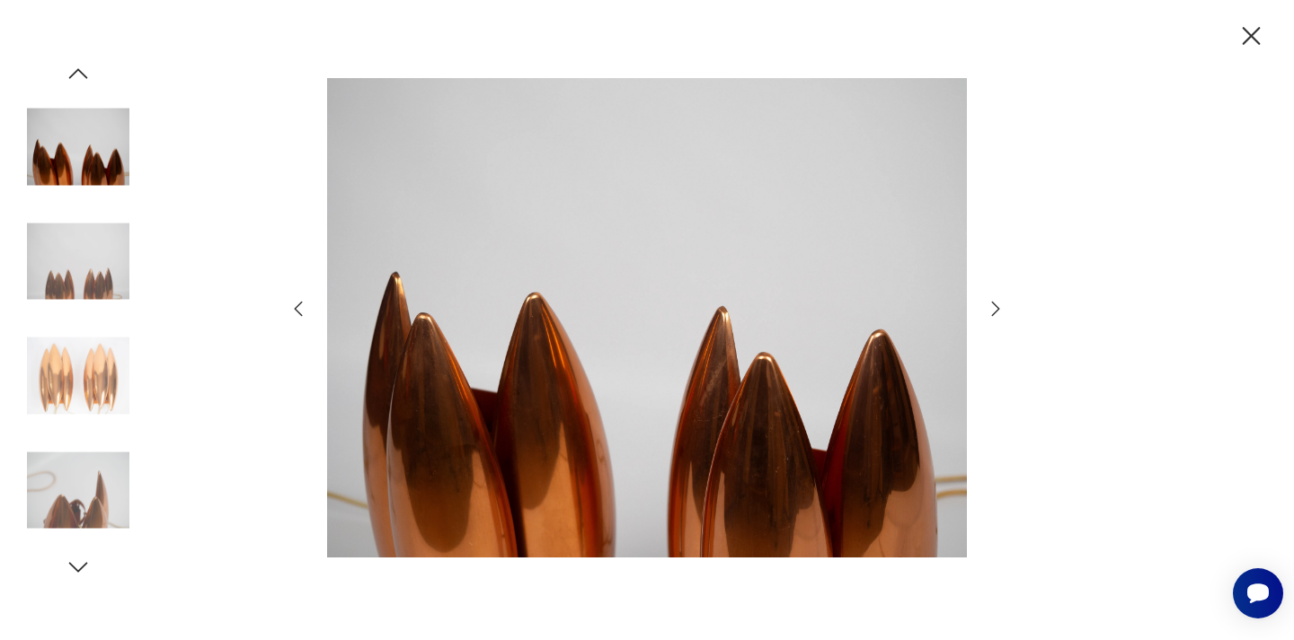
click at [1251, 40] on icon "button" at bounding box center [1250, 36] width 31 height 31
